Goal: Task Accomplishment & Management: Manage account settings

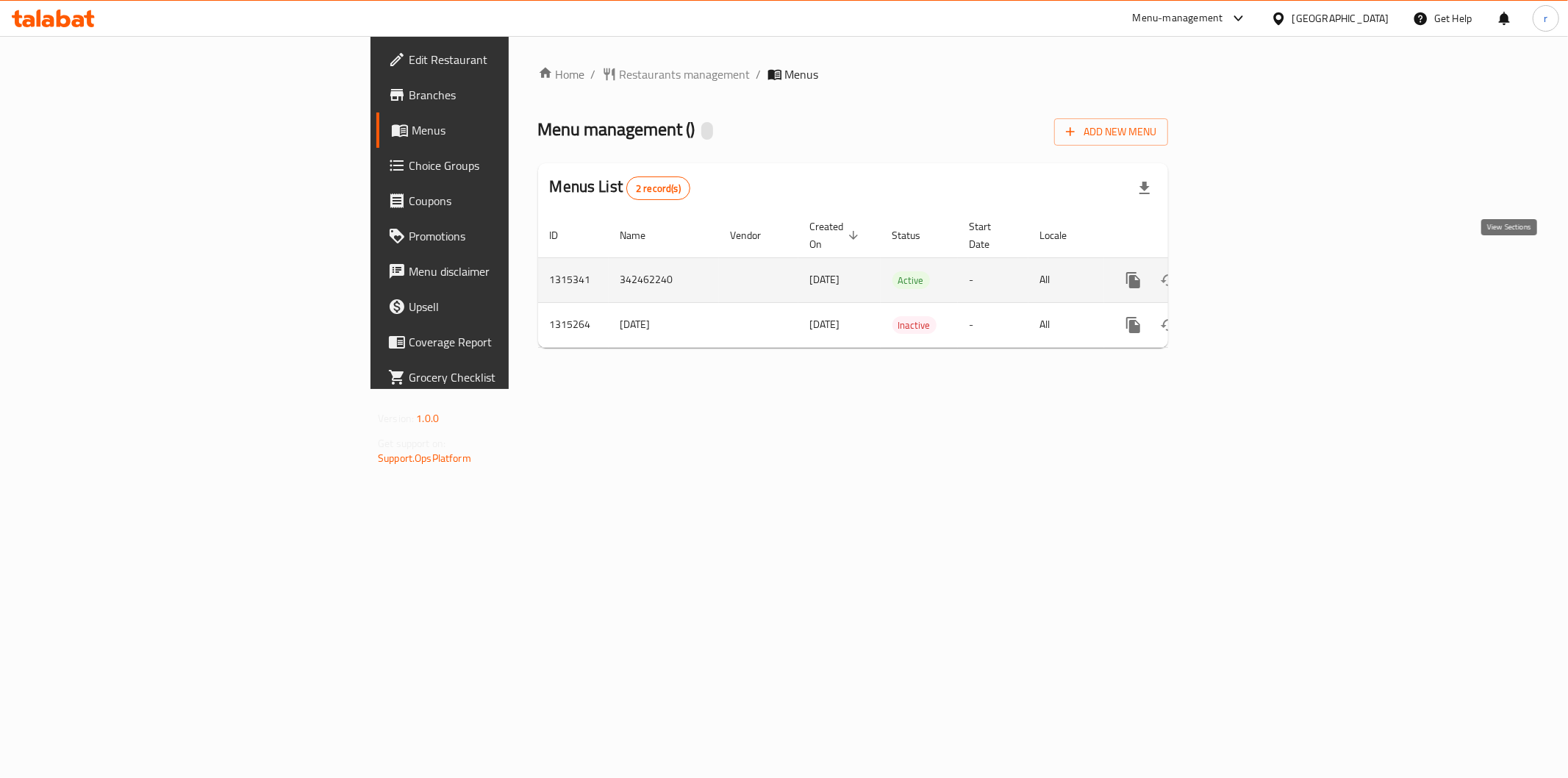
click at [1248, 271] on icon "enhanced table" at bounding box center [1240, 280] width 17 height 17
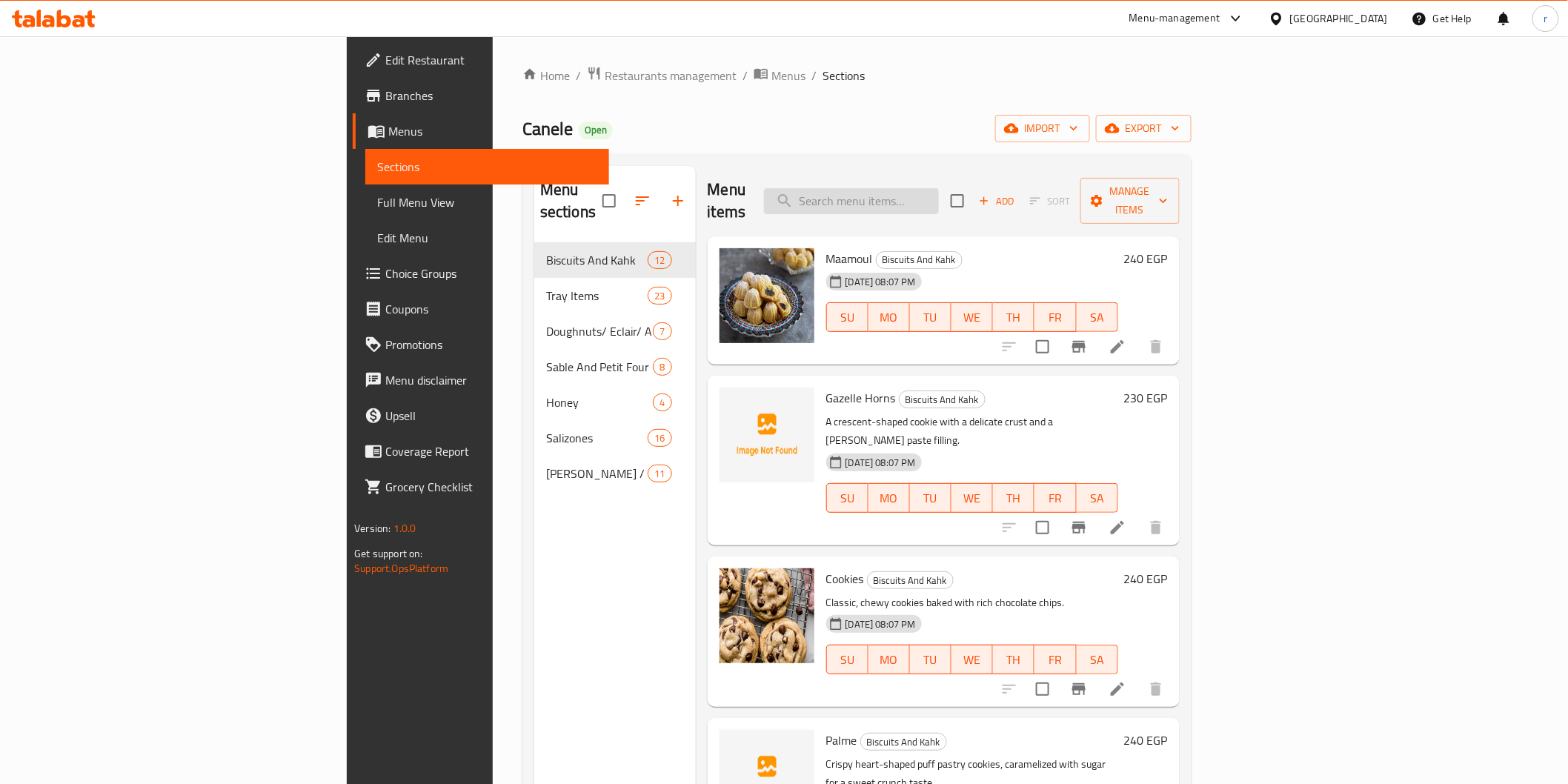
click at [939, 190] on input "search" at bounding box center [851, 201] width 175 height 26
paste input "Club Sandwich ([GEOGRAPHIC_DATA]/Roast Beef)"
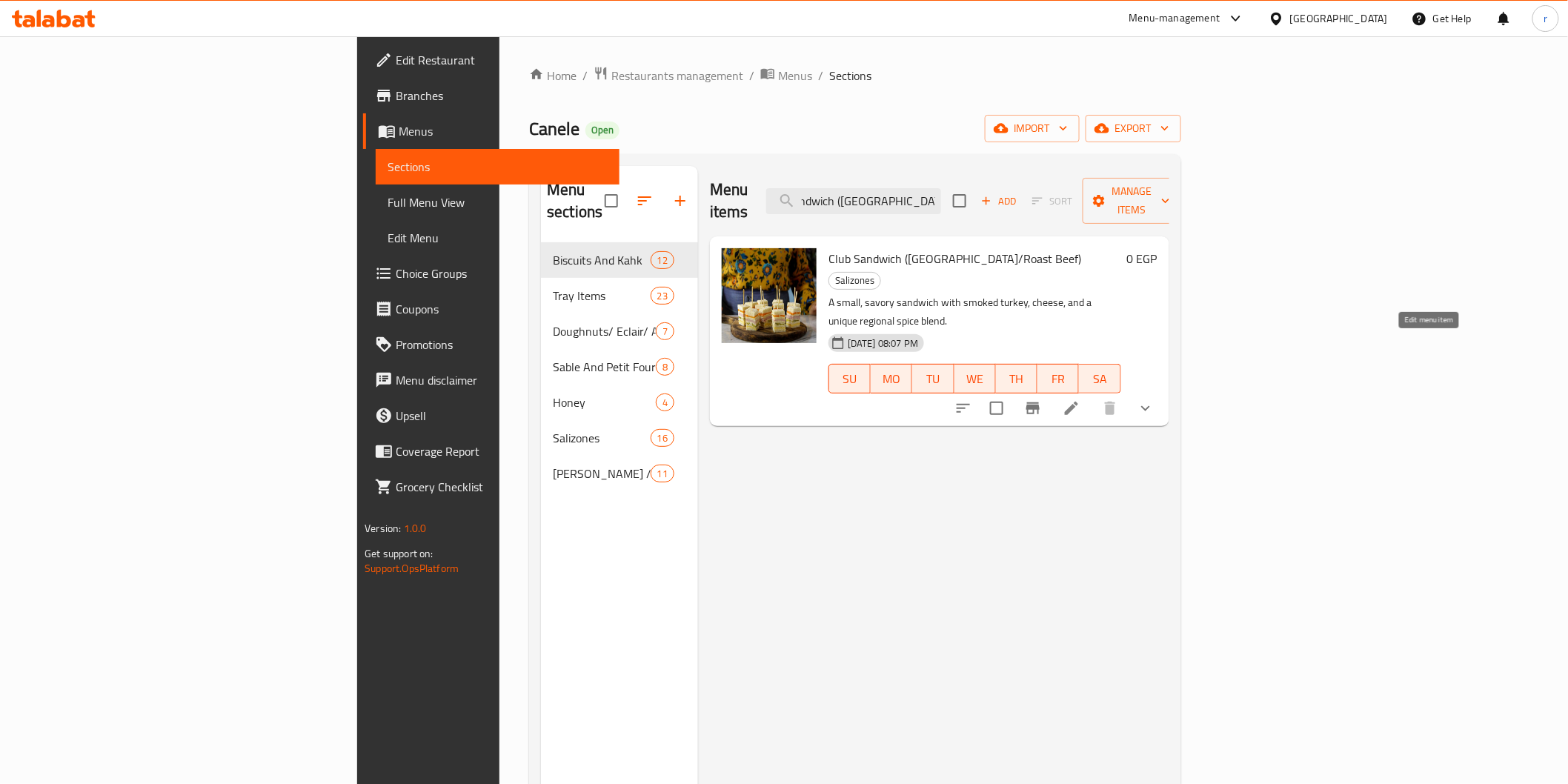
type input "Club Sandwich ([GEOGRAPHIC_DATA]/Roast Beef)"
click at [1079, 402] on icon at bounding box center [1071, 408] width 13 height 13
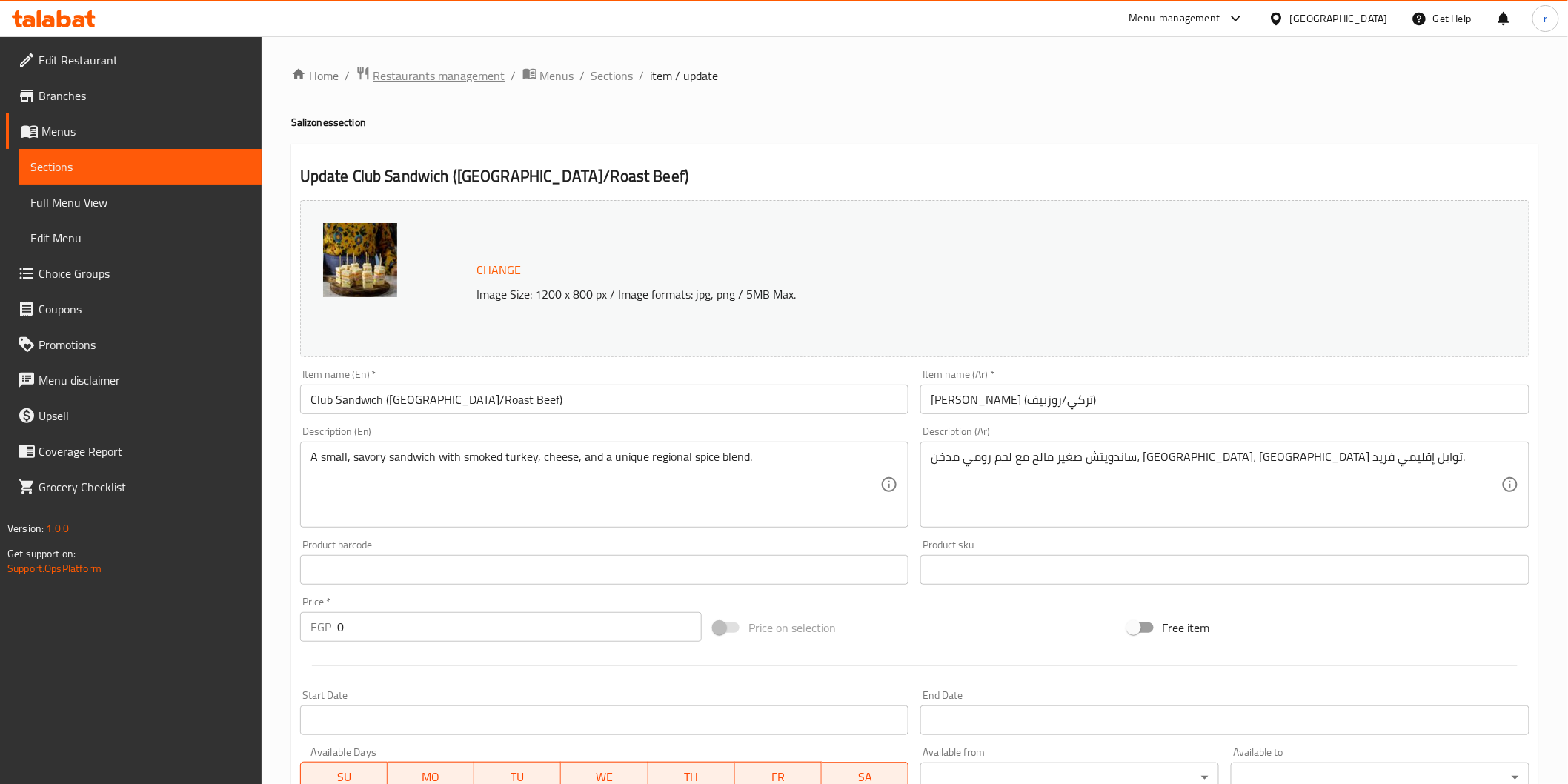
click at [417, 69] on span "Restaurants management" at bounding box center [440, 75] width 132 height 17
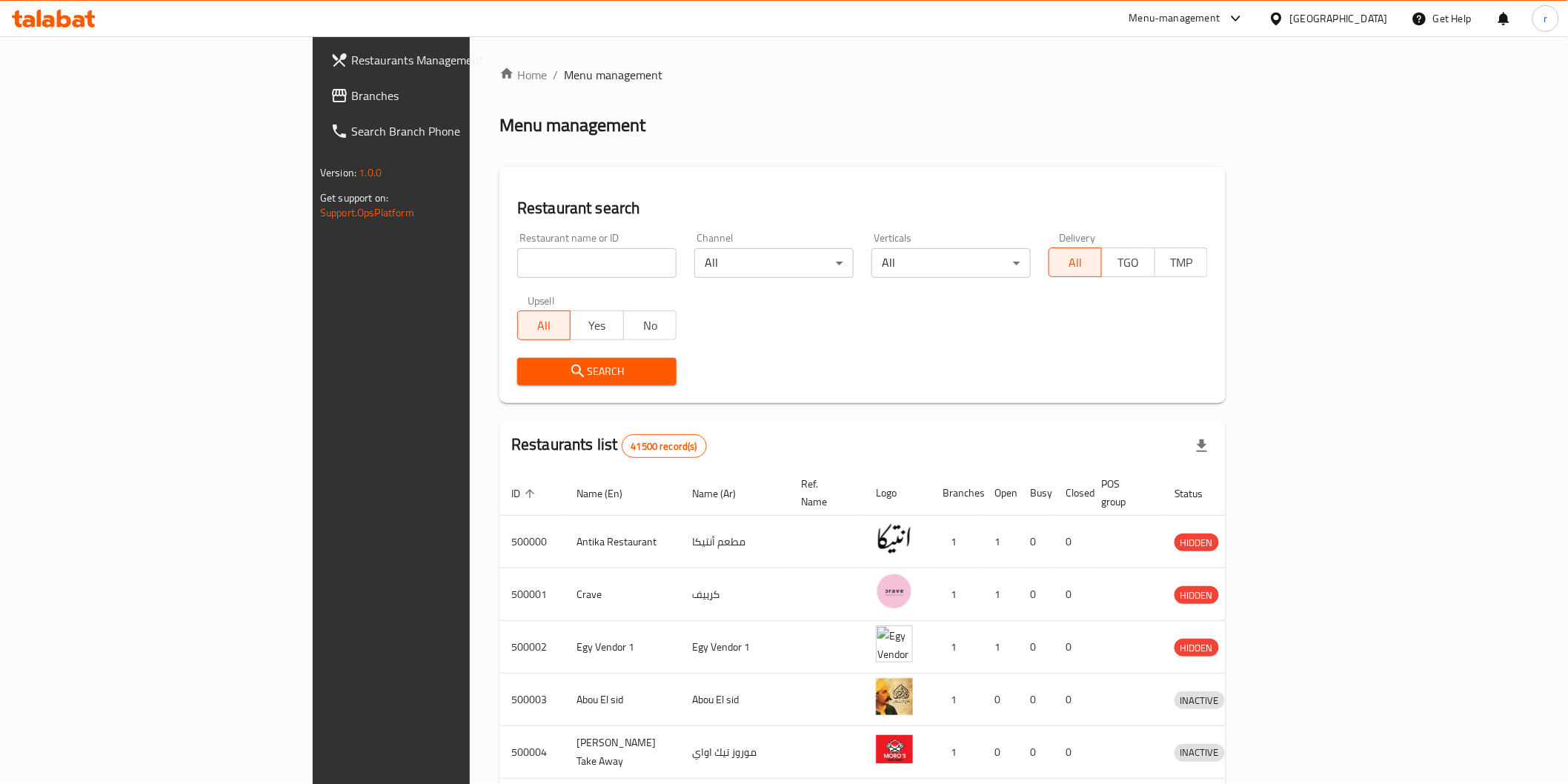
click at [352, 99] on span "Branches" at bounding box center [457, 96] width 211 height 17
